Goal: Navigation & Orientation: Go to known website

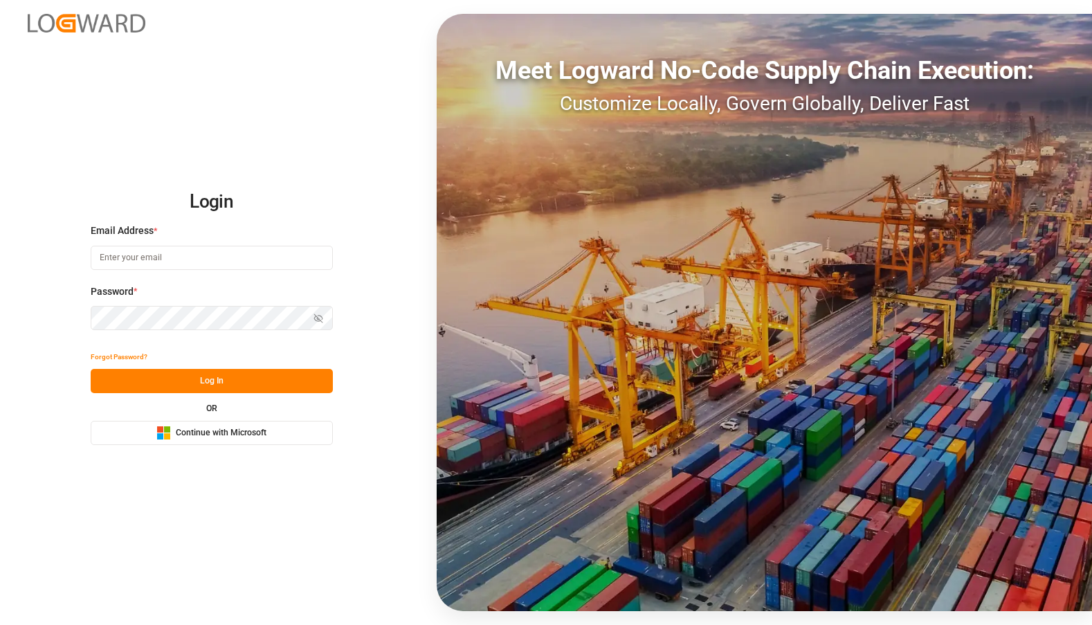
click at [240, 433] on span "Continue with Microsoft" at bounding box center [221, 433] width 91 height 12
